Goal: Answer question/provide support: Share knowledge or assist other users

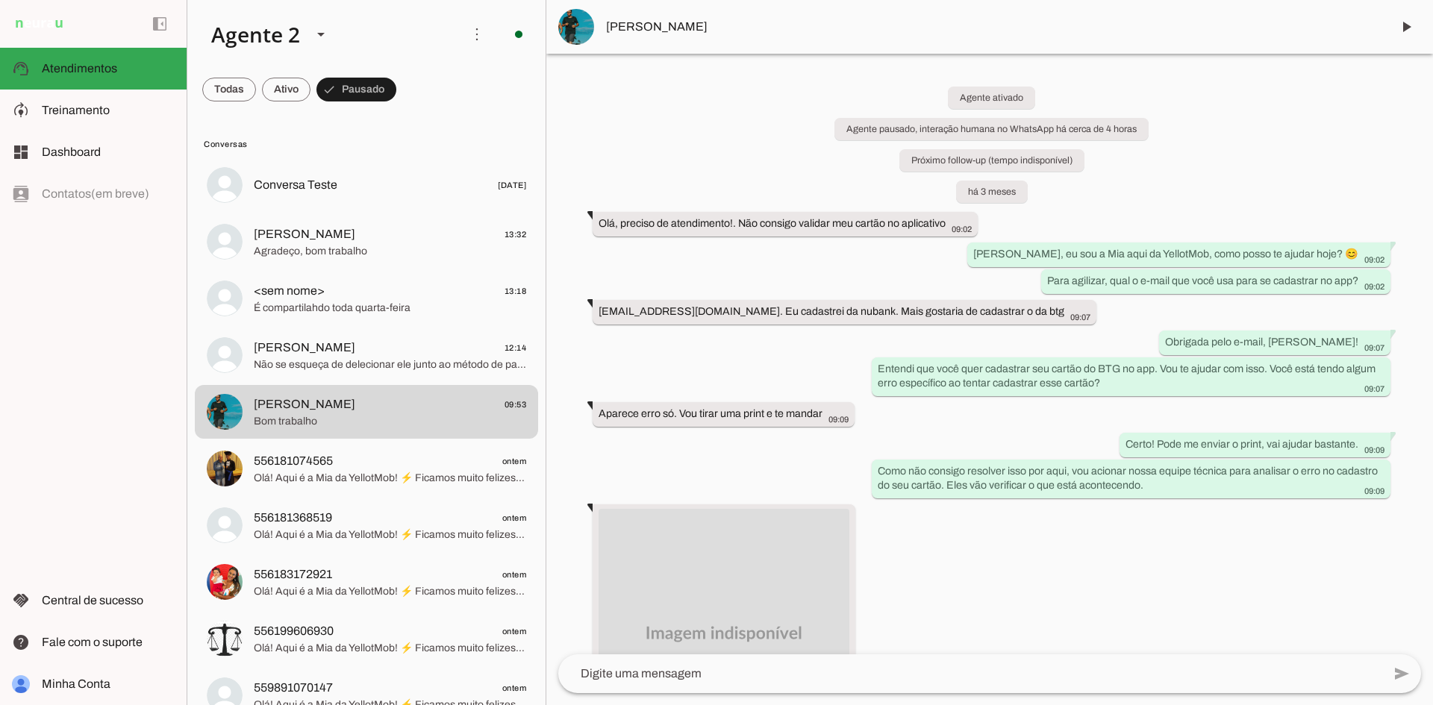
click at [360, 81] on span at bounding box center [356, 90] width 80 height 36
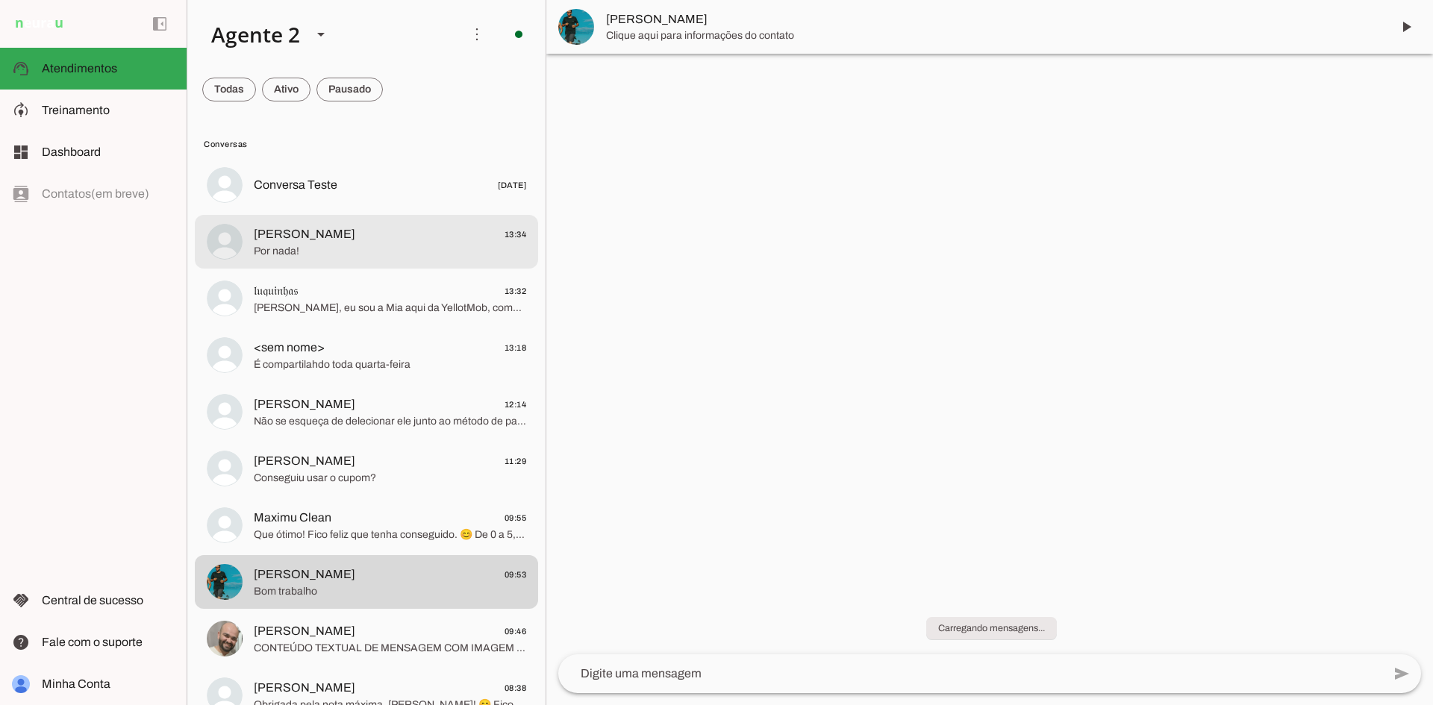
click at [360, 244] on span "Por nada!" at bounding box center [390, 251] width 272 height 15
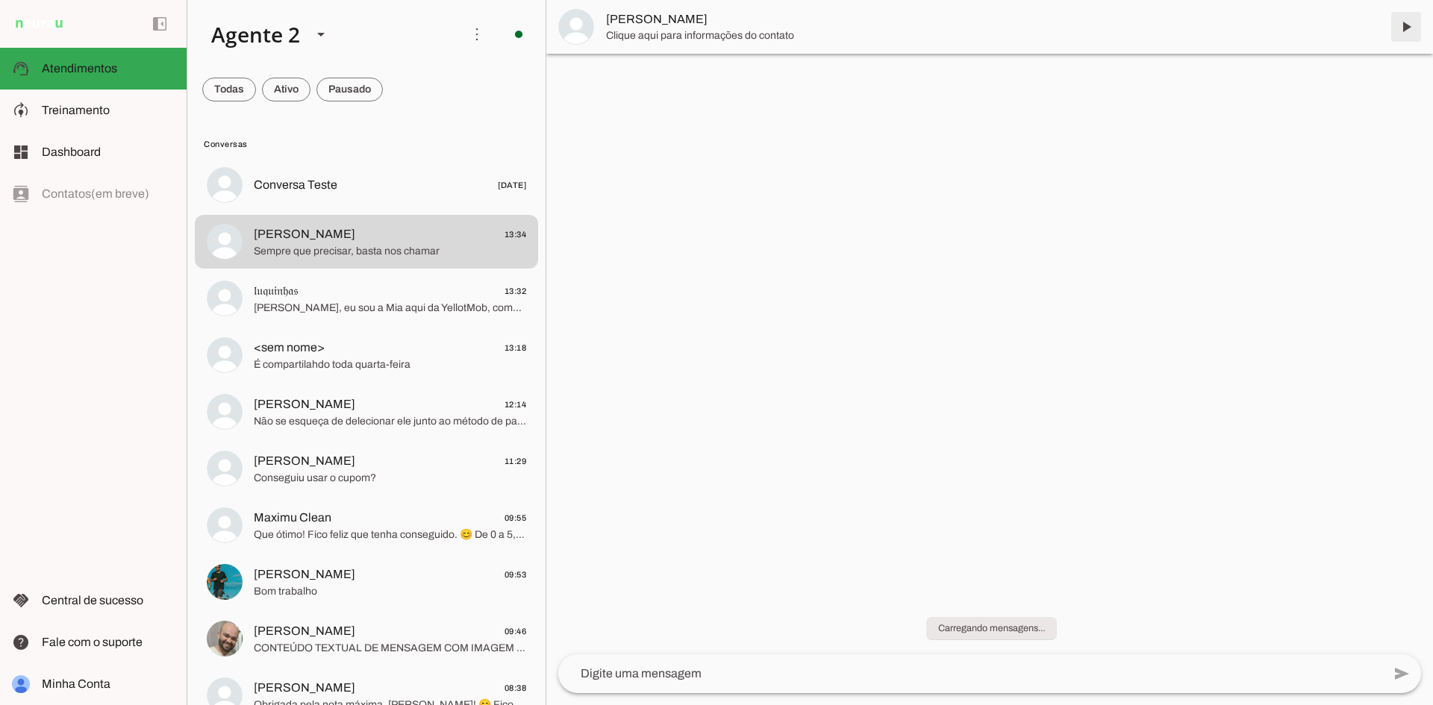
click at [1407, 30] on span at bounding box center [1406, 27] width 36 height 36
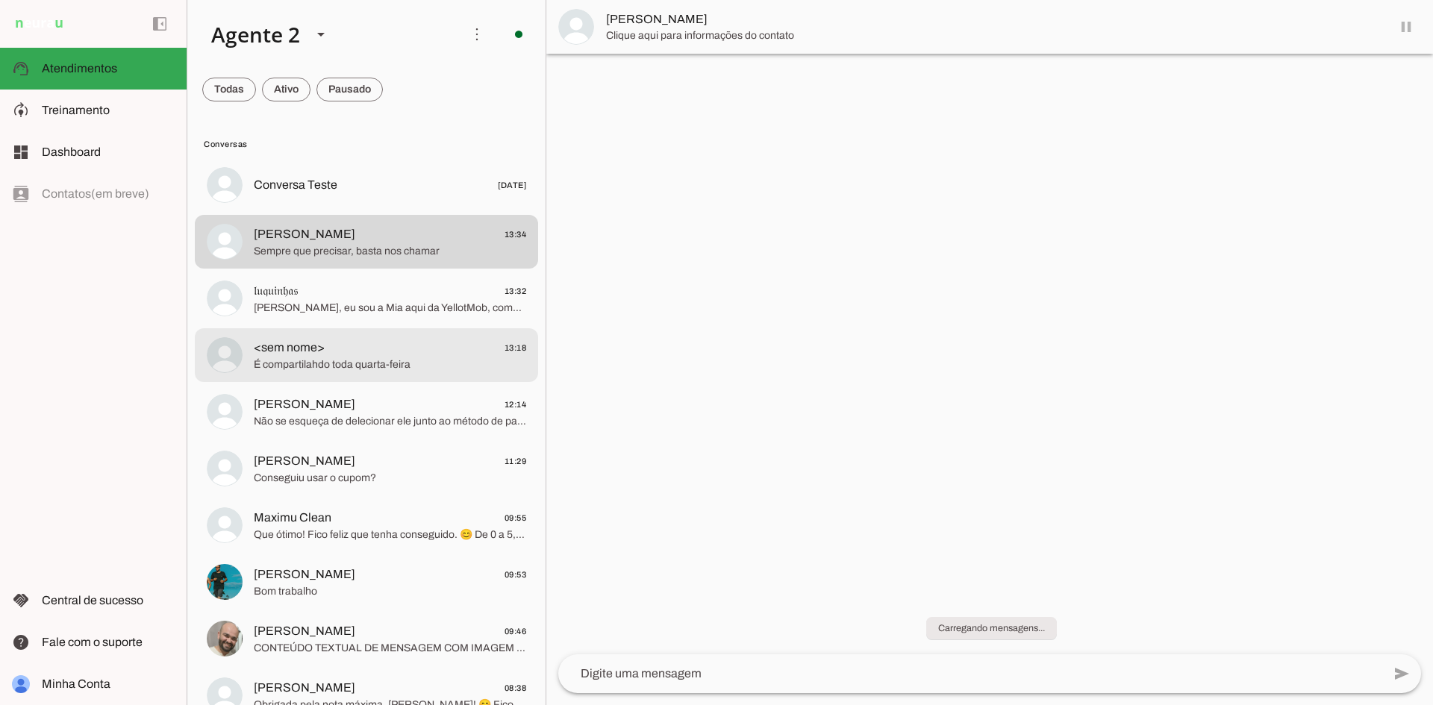
click at [401, 351] on span "<sem nome> 13:18" at bounding box center [390, 348] width 272 height 19
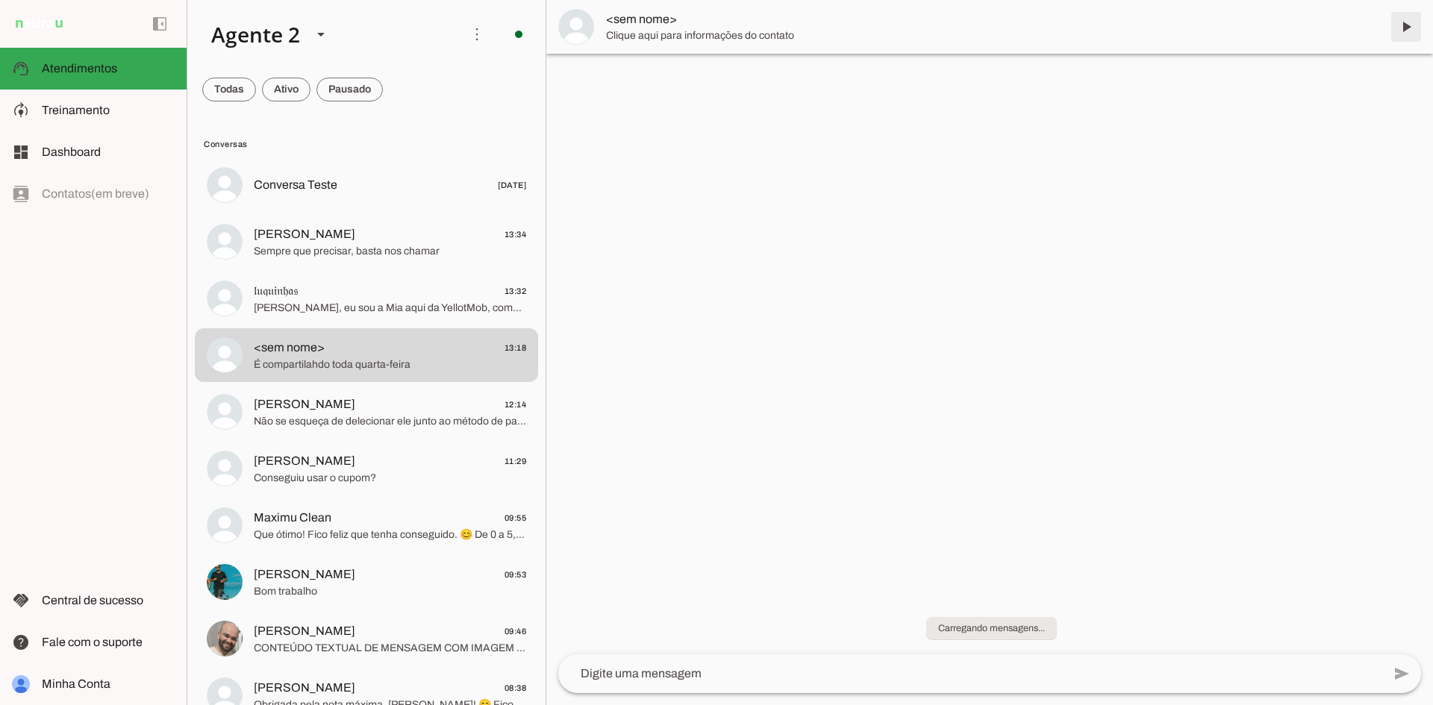
click at [1406, 18] on span at bounding box center [1406, 27] width 36 height 36
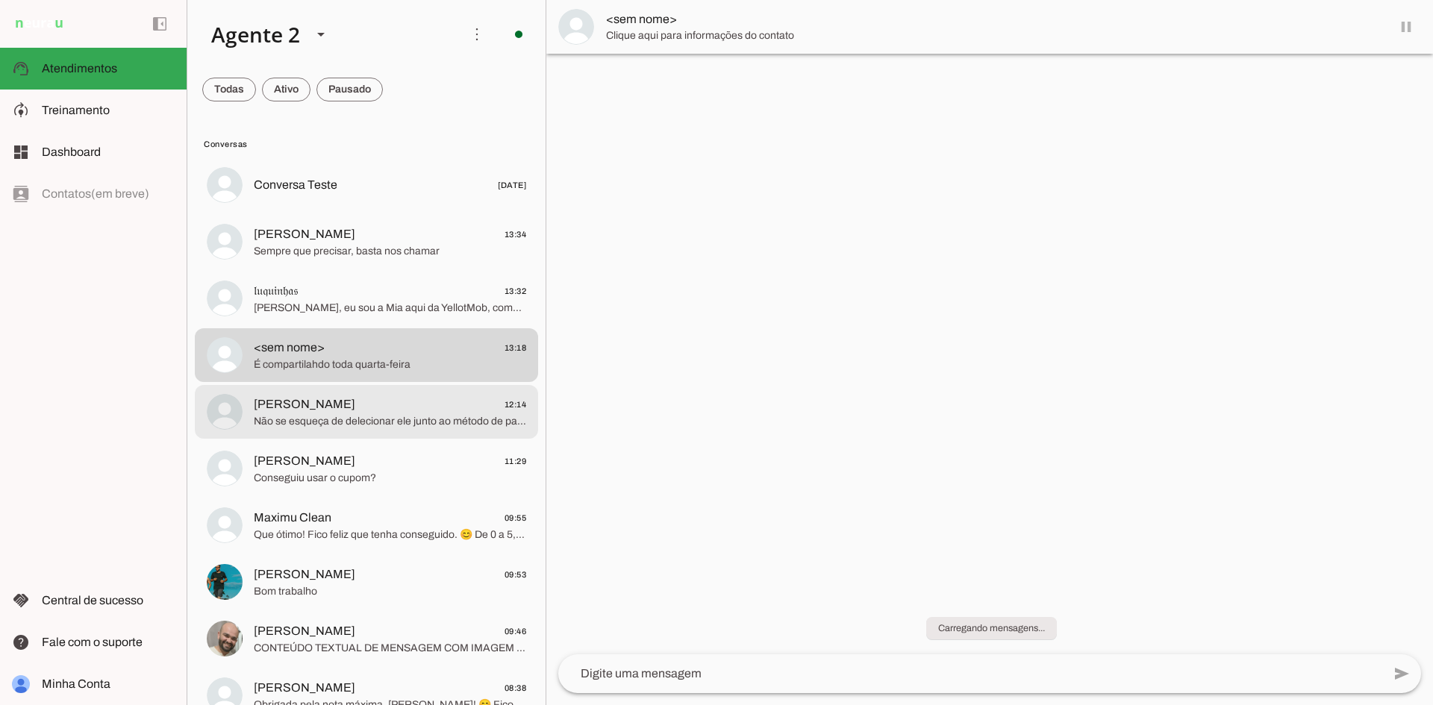
click at [369, 428] on span "Não se esqueça de delecionar ele junto ao método de pagamento, antes de iniciar…" at bounding box center [390, 421] width 272 height 15
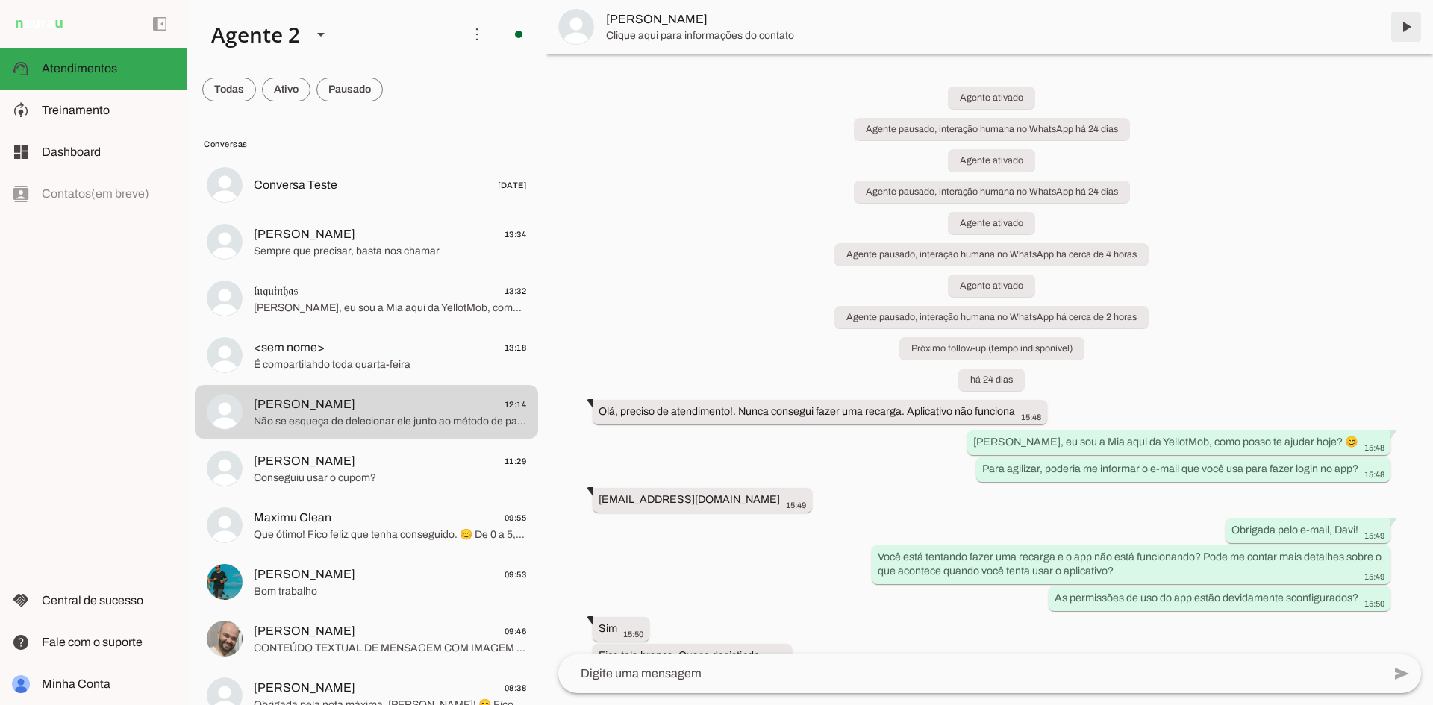
click at [1400, 28] on span at bounding box center [1406, 27] width 36 height 36
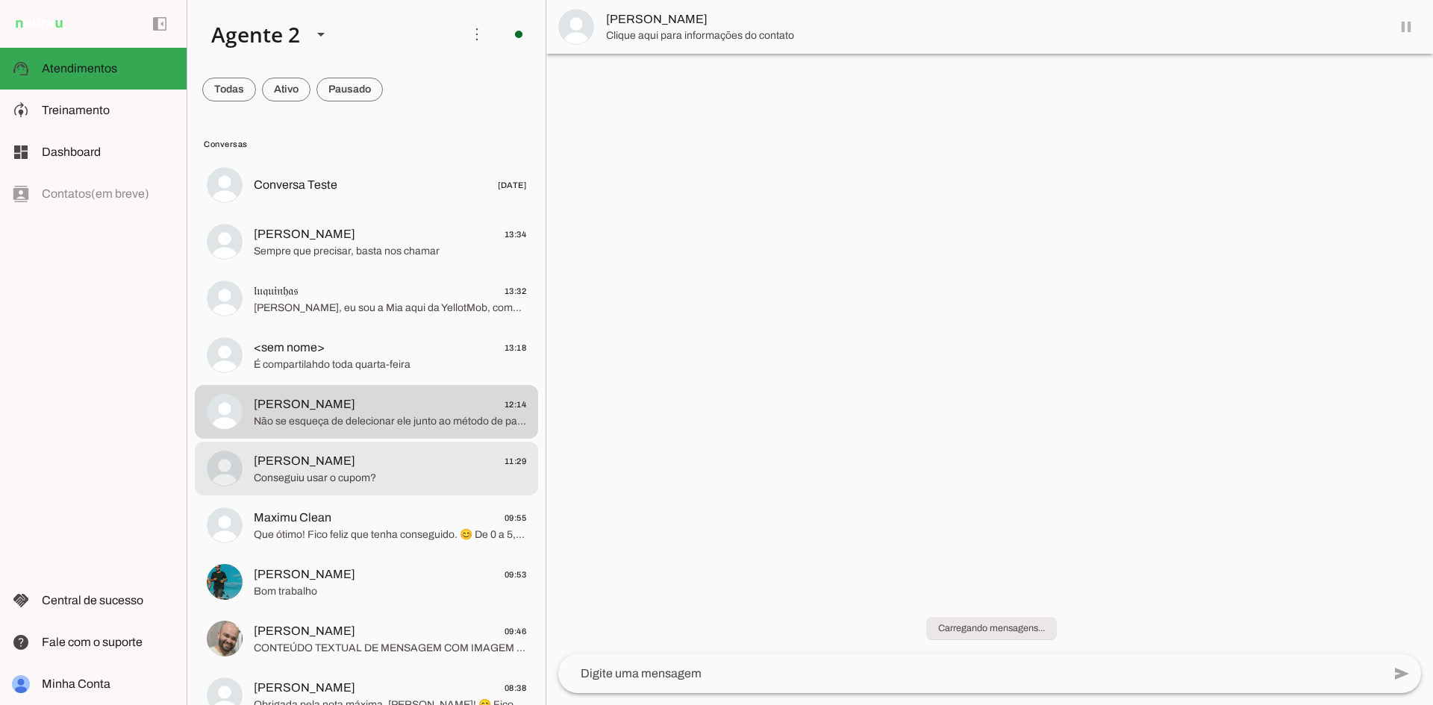
click at [379, 475] on span "Conseguiu usar o cupom?" at bounding box center [390, 478] width 272 height 15
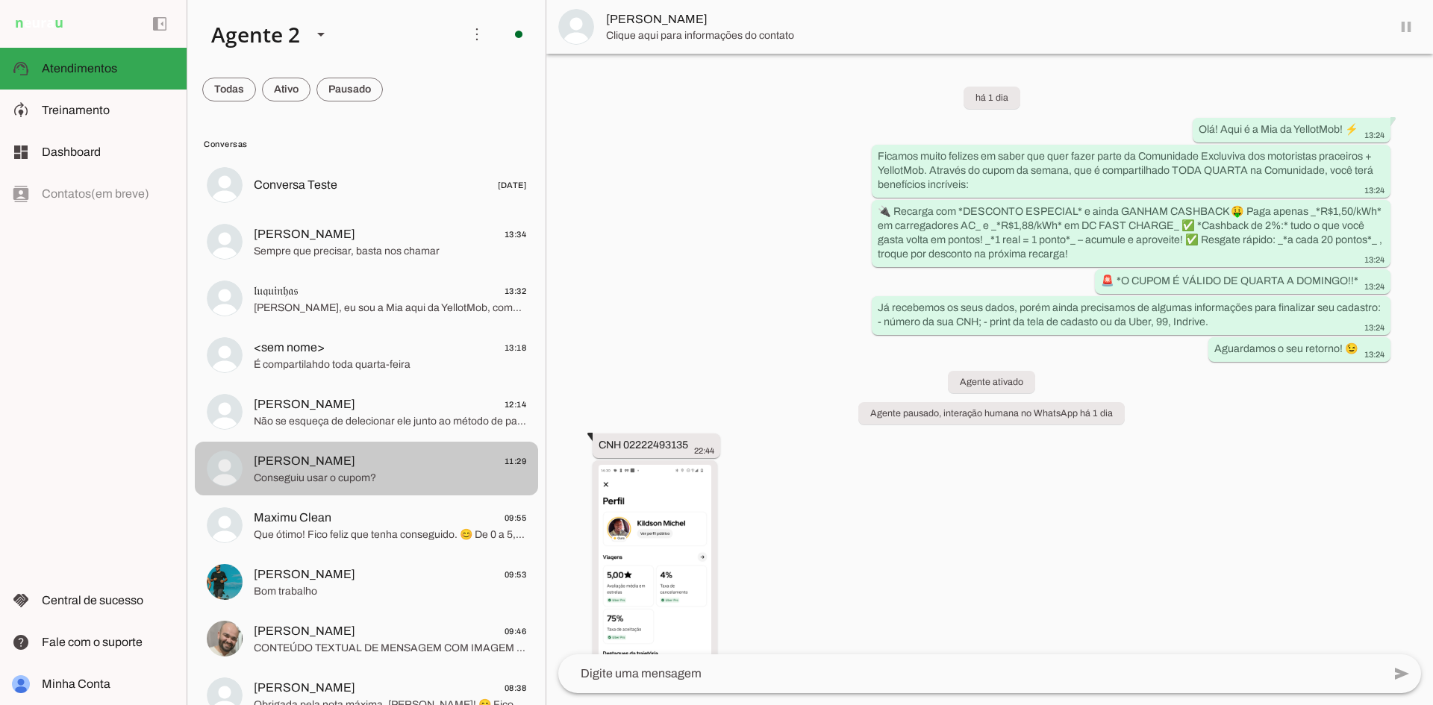
scroll to position [839, 0]
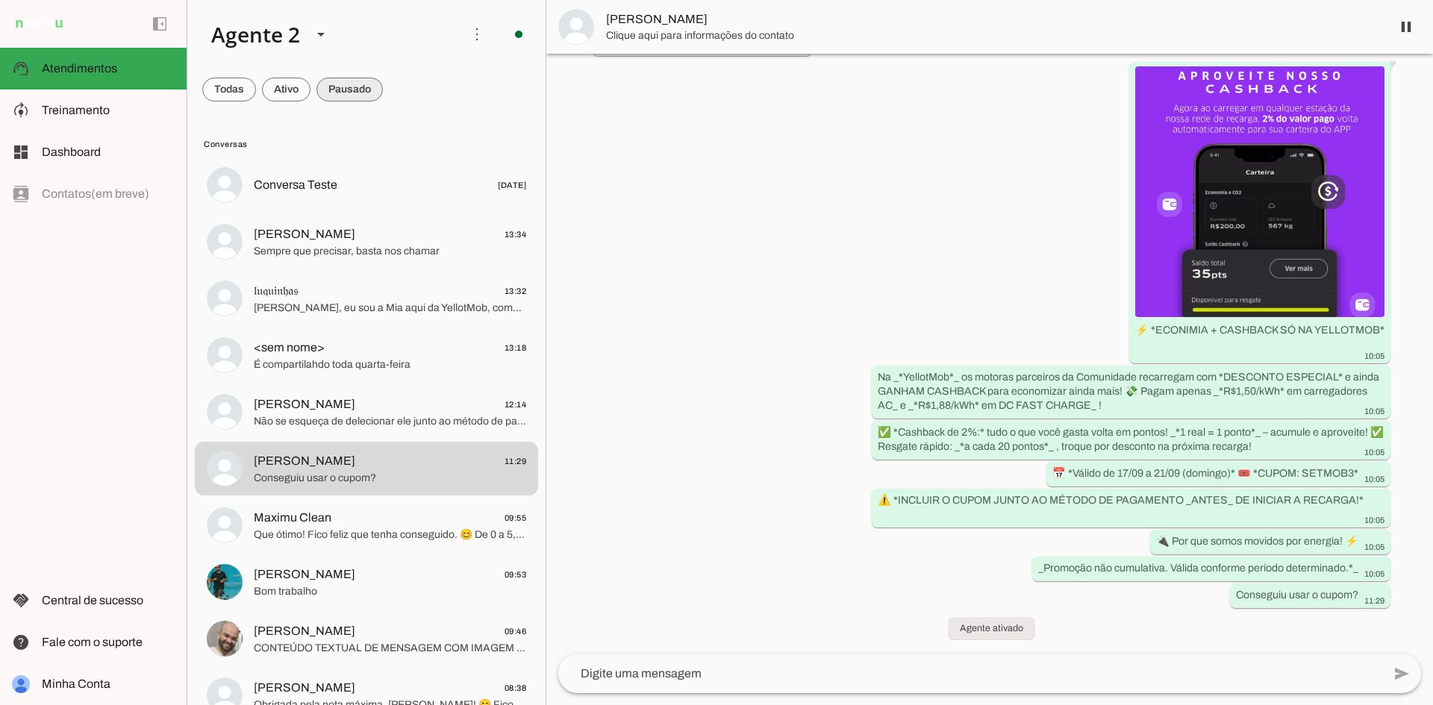
click at [346, 89] on span at bounding box center [349, 90] width 66 height 36
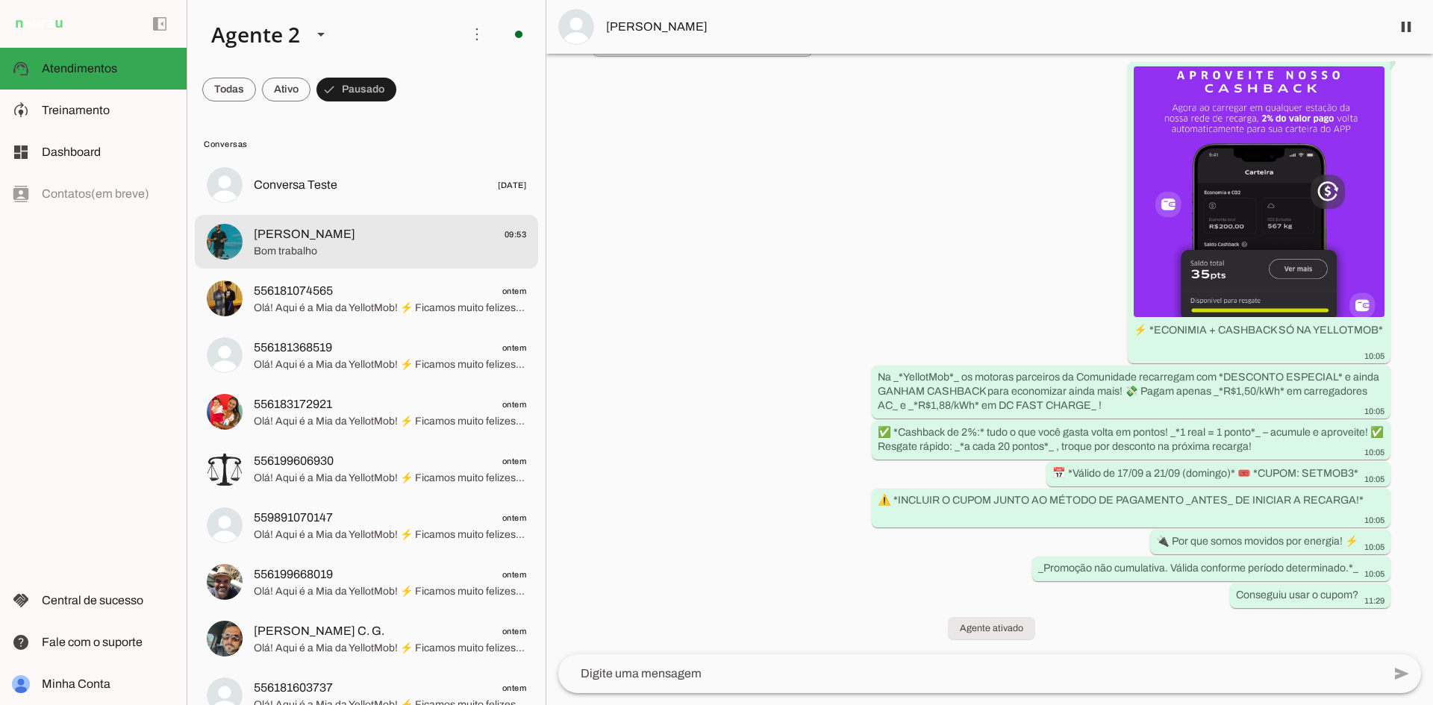
click at [460, 249] on span "Bom trabalho" at bounding box center [390, 251] width 272 height 15
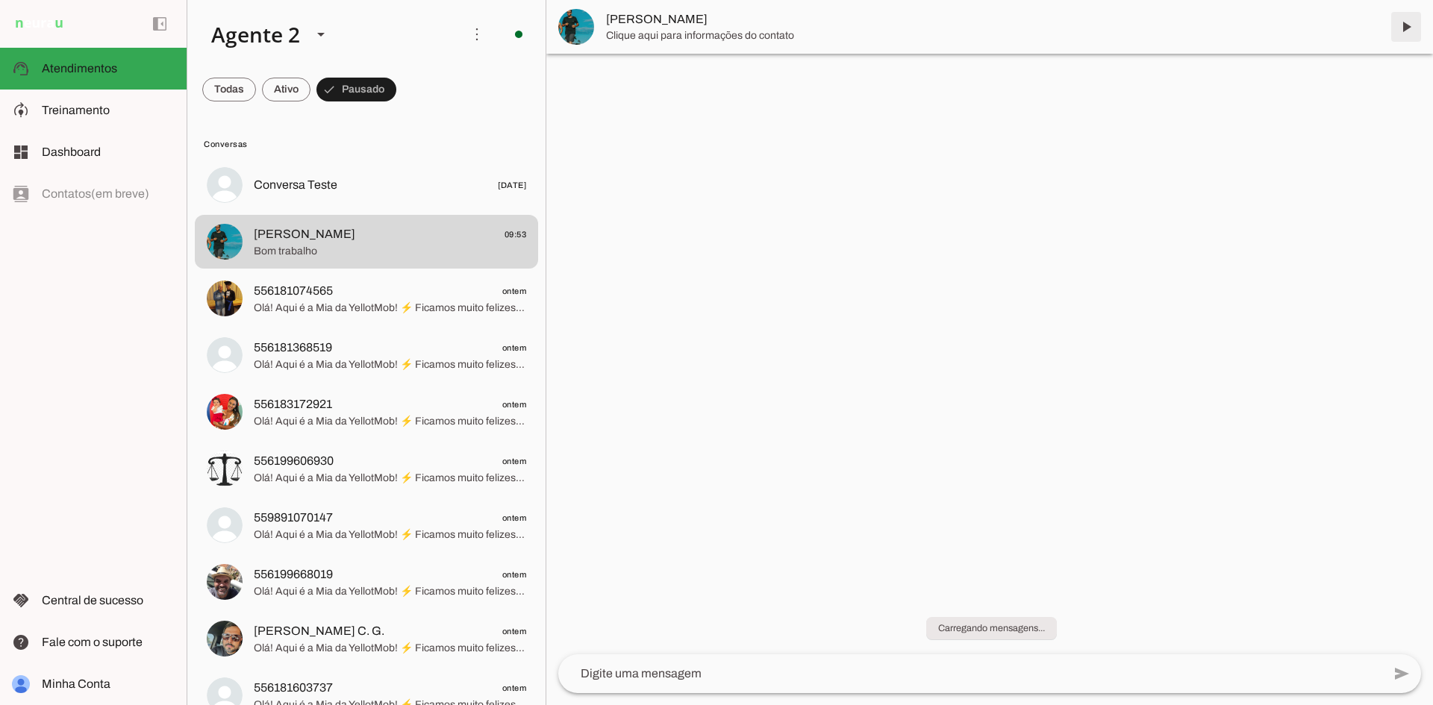
click at [1404, 28] on span at bounding box center [1406, 27] width 36 height 36
